Goal: Transaction & Acquisition: Subscribe to service/newsletter

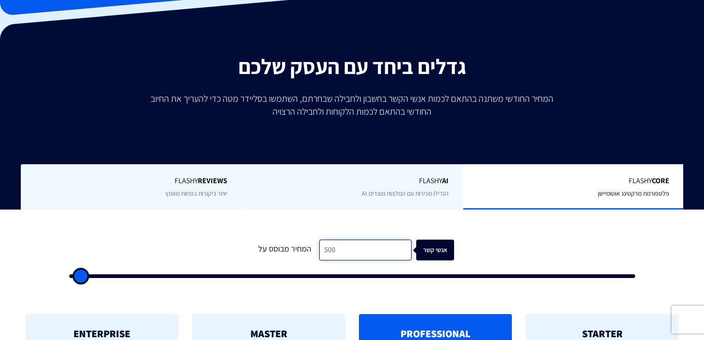
click at [354, 246] on input "500" at bounding box center [365, 249] width 92 height 21
type input "8"
type input "500"
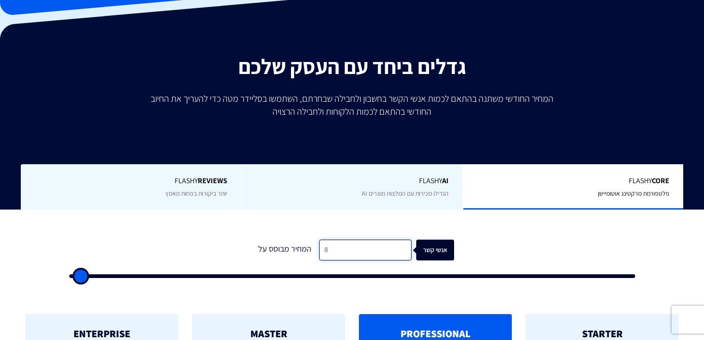
type input "80"
type input "500"
type input "800"
type input "1000"
type input "8,000"
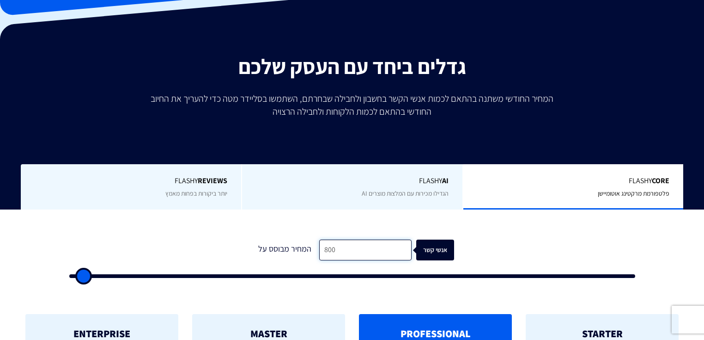
type input "8000"
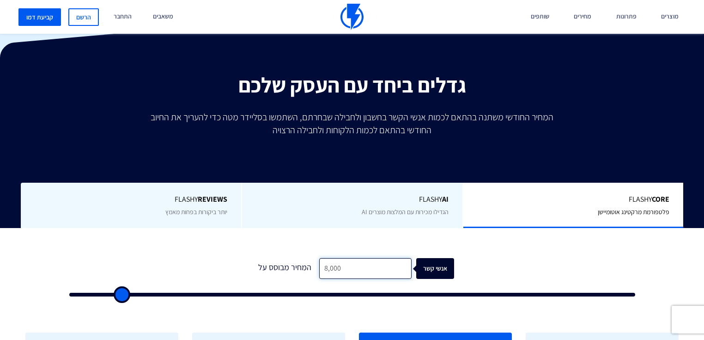
scroll to position [407, 0]
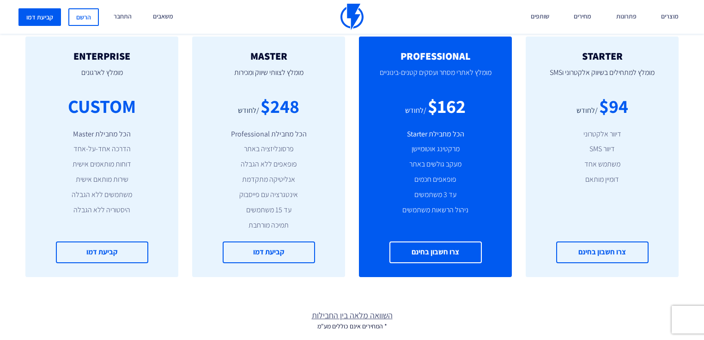
type input "8,000"
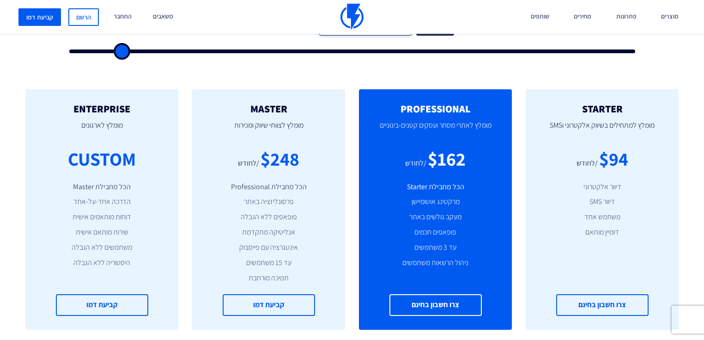
scroll to position [259, 0]
